Goal: Task Accomplishment & Management: Manage account settings

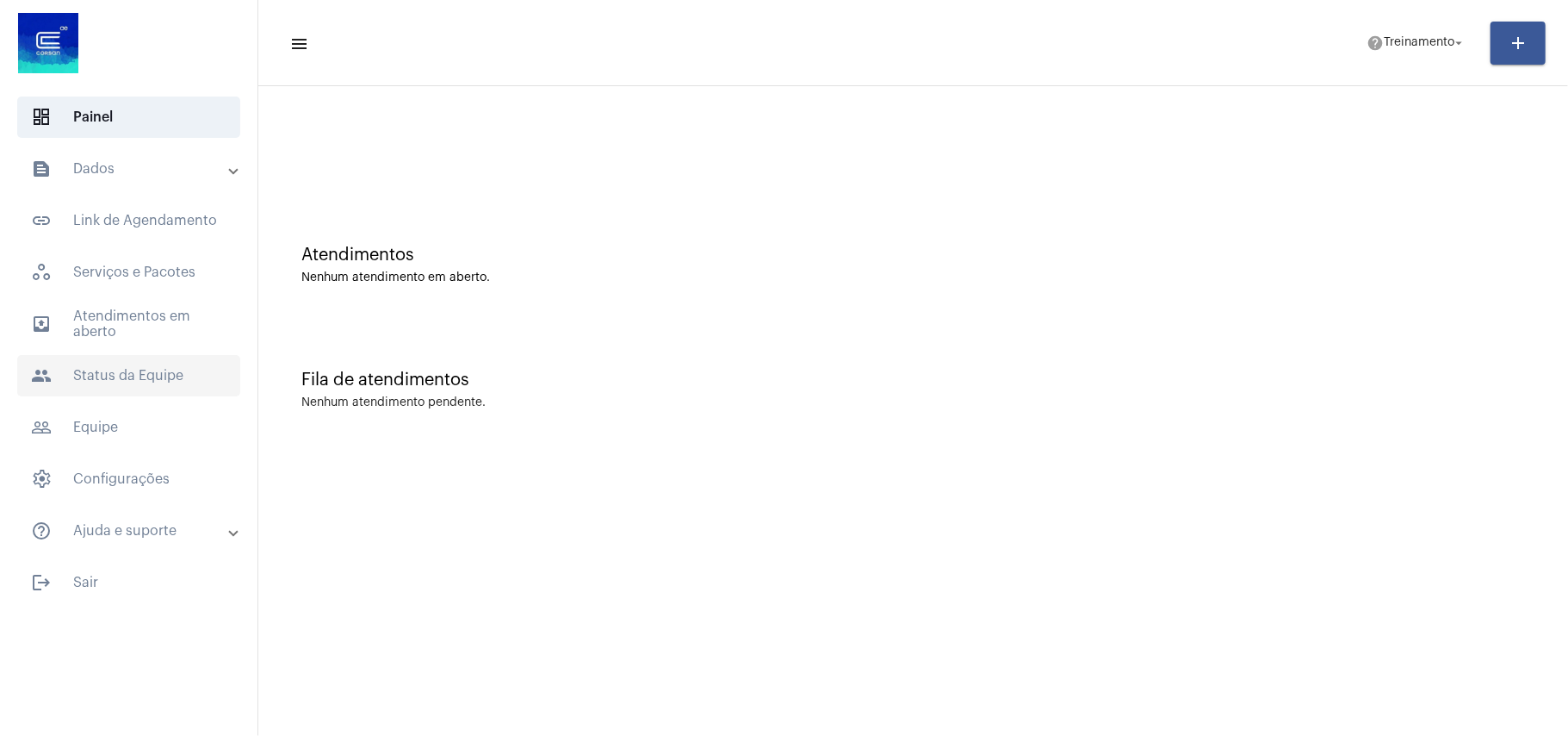
click at [115, 376] on span "people Status da Equipe" at bounding box center [128, 376] width 223 height 41
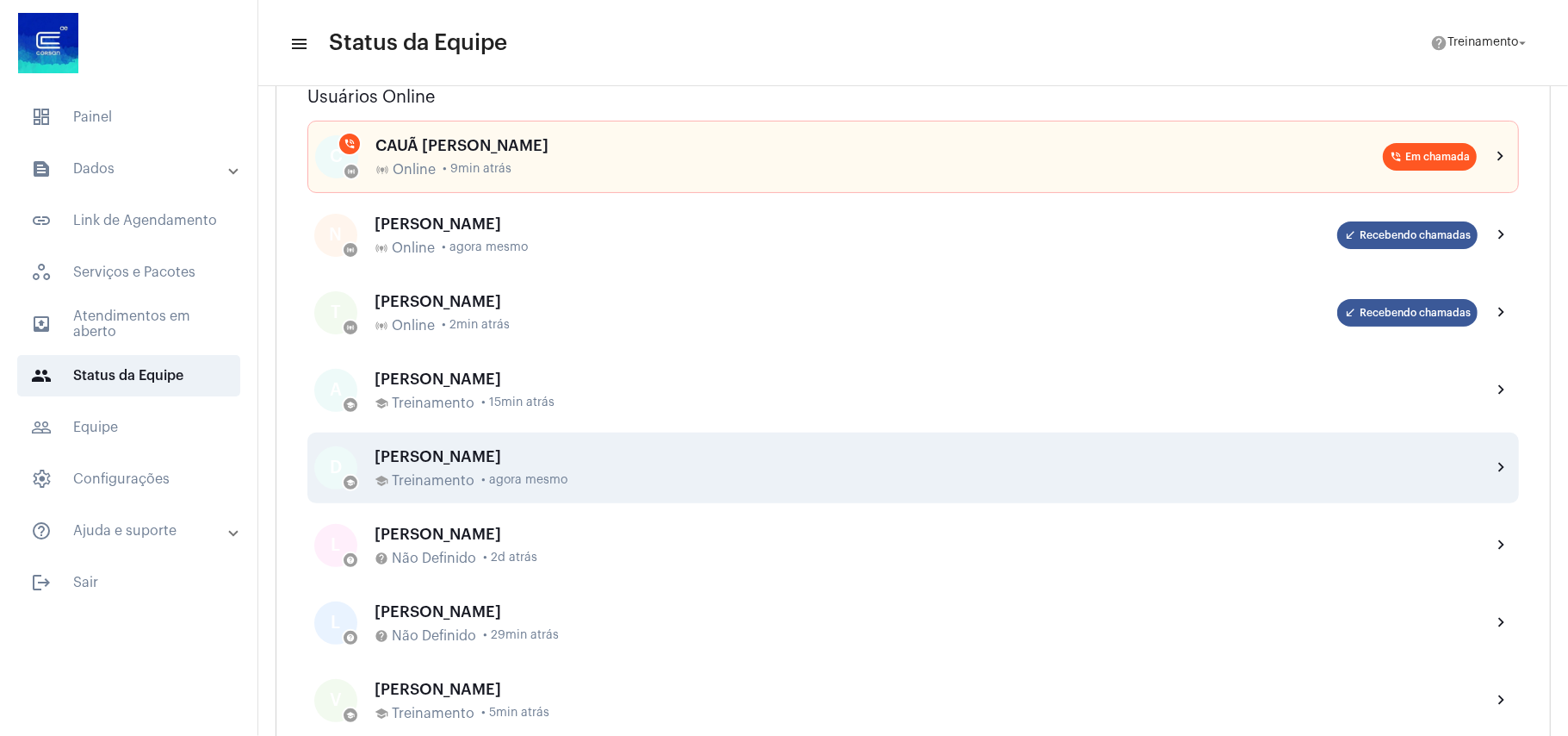
scroll to position [344, 0]
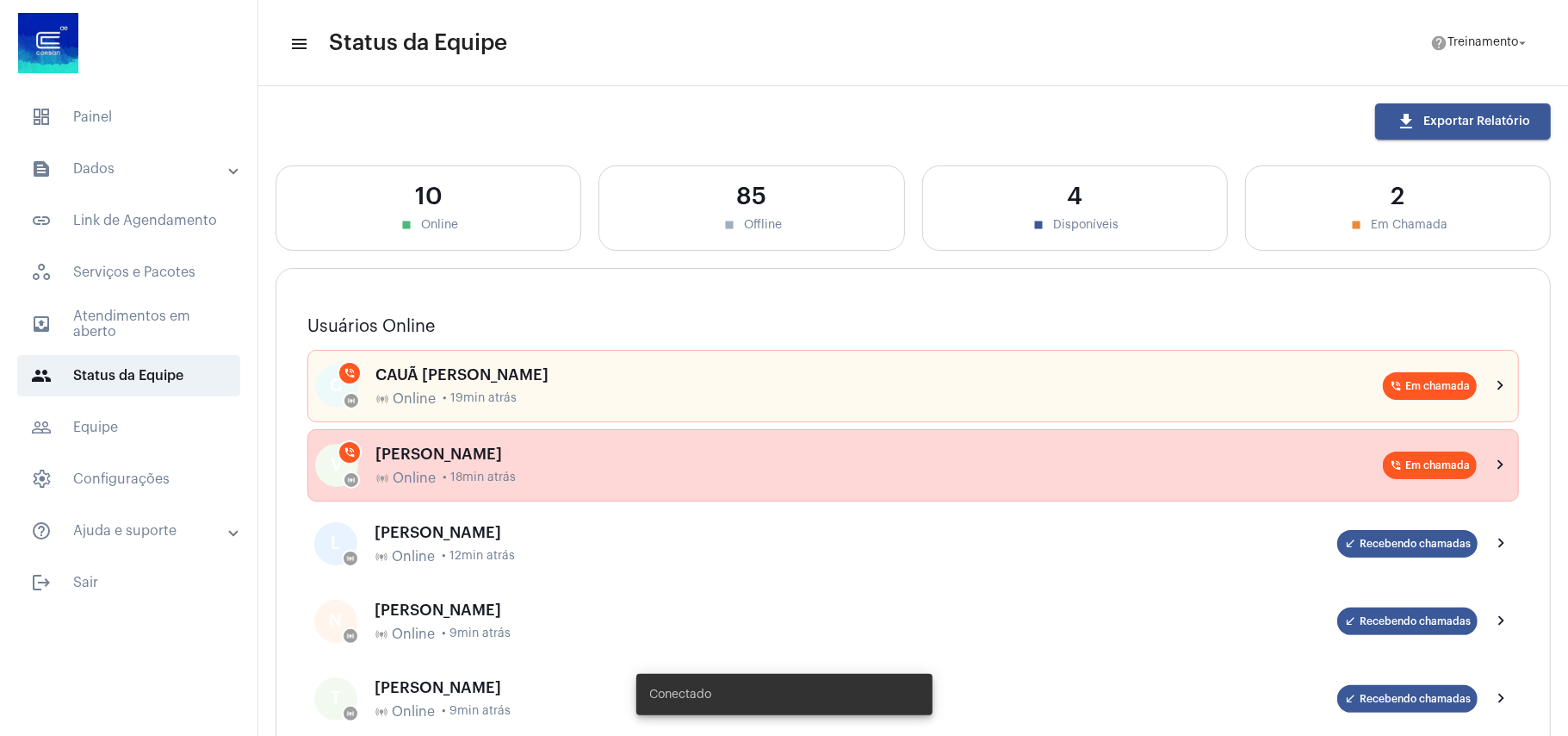
scroll to position [114, 0]
